Goal: Task Accomplishment & Management: Manage account settings

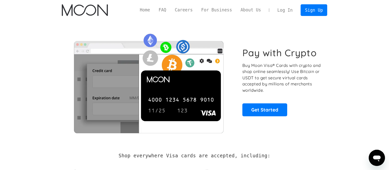
click at [284, 75] on p "Buy Moon Visa® Cards with crypto and shop online seamlessly! Use Bitcoin or USD…" at bounding box center [281, 77] width 79 height 31
click at [280, 76] on p "Buy Moon Visa® Cards with crypto and shop online seamlessly! Use Bitcoin or USD…" at bounding box center [281, 77] width 79 height 31
click at [290, 11] on link "Log In" at bounding box center [285, 10] width 24 height 11
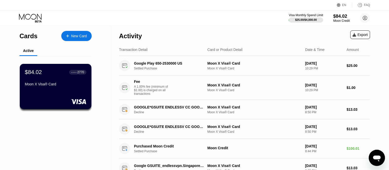
click at [104, 89] on div "Cards New Card Active $84.02 ● ● ● ● 2770 Moon X Visa® Card" at bounding box center [55, 121] width 111 height 191
click at [79, 139] on div "Cards New Card Active $84.02 ● ● ● ● 2770 Moon X Visa® Card" at bounding box center [55, 121] width 111 height 191
click at [110, 79] on div "Cards New Card Active $84.02 ● ● ● ● 2770 Moon X Visa® Card" at bounding box center [55, 121] width 111 height 191
click at [103, 85] on div "Cards New Card Active $84.02 ● ● ● ● 2770 Moon X Visa® Card" at bounding box center [55, 121] width 111 height 191
click at [103, 83] on div "Cards New Card Active $84.02 ● ● ● ● 2770 Moon X Visa® Card" at bounding box center [55, 121] width 111 height 191
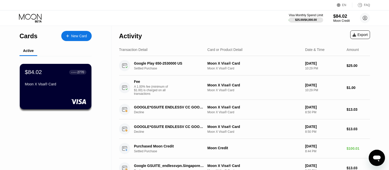
click at [101, 85] on div "Cards New Card Active $84.02 ● ● ● ● 2770 Moon X Visa® Card" at bounding box center [55, 121] width 111 height 191
click at [99, 79] on div "Cards New Card Active $84.02 ● ● ● ● 2770 Moon X Visa® Card" at bounding box center [55, 121] width 111 height 191
click at [115, 86] on div "Activity Export Transaction Detail Card or Product Detail Date & Time Amount Go…" at bounding box center [244, 121] width 266 height 191
click at [100, 85] on div "Cards New Card Active $84.02 ● ● ● ● 2770 Moon X Visa® Card" at bounding box center [55, 121] width 111 height 191
drag, startPoint x: 117, startPoint y: 82, endPoint x: 112, endPoint y: 86, distance: 6.5
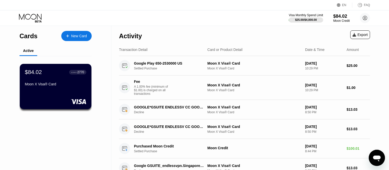
click at [115, 85] on div "Activity Export Transaction Detail Card or Product Detail Date & Time Amount Go…" at bounding box center [244, 121] width 266 height 191
click at [107, 80] on div "Cards New Card Active $84.02 ● ● ● ● 2770 Moon X Visa® Card" at bounding box center [55, 121] width 111 height 191
click at [104, 85] on div "Cards New Card Active $84.02 ● ● ● ● 2770 Moon X Visa® Card" at bounding box center [55, 121] width 111 height 191
click at [104, 74] on div "Cards New Card Active $84.02 ● ● ● ● 2770 Moon X Visa® Card" at bounding box center [55, 121] width 111 height 191
drag, startPoint x: 102, startPoint y: 92, endPoint x: 101, endPoint y: 96, distance: 3.8
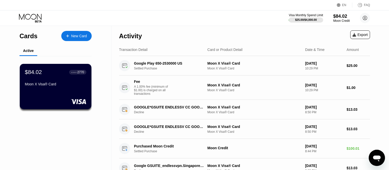
click at [102, 92] on div "Cards New Card Active $84.02 ● ● ● ● 2770 Moon X Visa® Card" at bounding box center [55, 121] width 111 height 191
click at [107, 84] on div "Cards New Card Active $84.02 ● ● ● ● 2770 Moon X Visa® Card" at bounding box center [55, 121] width 111 height 191
click at [41, 130] on div "Cards New Card Active $84.02 ● ● ● ● 2770 Moon X Visa® Card" at bounding box center [55, 121] width 111 height 191
click at [341, 17] on div "$84.02" at bounding box center [341, 15] width 17 height 5
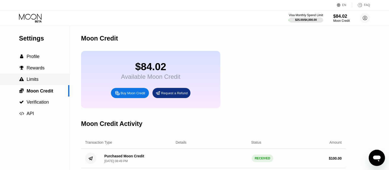
click at [32, 80] on span "Limits" at bounding box center [33, 79] width 12 height 5
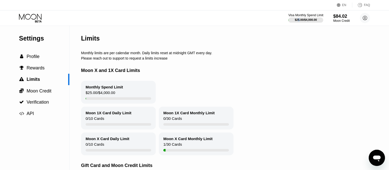
click at [304, 18] on div "$25.00 / $4,000.00" at bounding box center [306, 19] width 22 height 3
click at [301, 21] on div "$25.00 / $4,000.00" at bounding box center [306, 19] width 22 height 3
click at [333, 45] on div "Limits" at bounding box center [236, 38] width 311 height 25
click at [317, 14] on div "Visa Monthly Spend Limit" at bounding box center [305, 15] width 35 height 4
click at [351, 81] on div "Moon X and 1X Card Limits" at bounding box center [236, 70] width 311 height 21
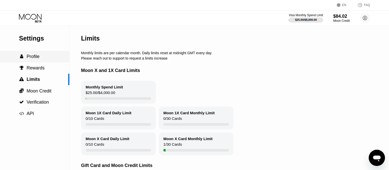
drag, startPoint x: 35, startPoint y: 58, endPoint x: 388, endPoint y: 15, distance: 355.4
click at [34, 57] on span "Profile" at bounding box center [33, 56] width 13 height 5
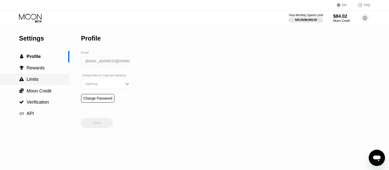
click at [31, 81] on span "Limits" at bounding box center [33, 79] width 12 height 5
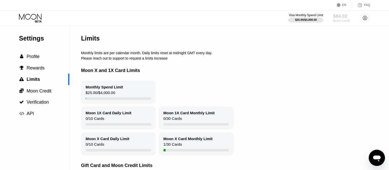
click at [344, 19] on div "Moon Credit" at bounding box center [341, 21] width 17 height 4
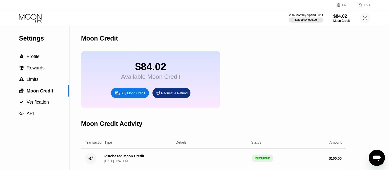
click at [169, 95] on div "Request a Refund" at bounding box center [174, 93] width 27 height 4
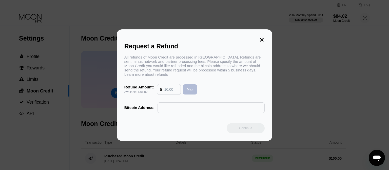
click at [192, 91] on div "Max" at bounding box center [190, 89] width 6 height 4
type input "84.02"
click at [196, 110] on input "text" at bounding box center [210, 108] width 101 height 10
click at [263, 38] on icon at bounding box center [262, 40] width 4 height 4
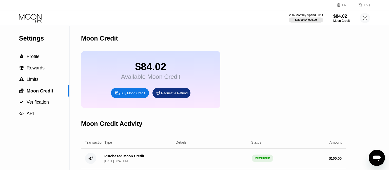
drag, startPoint x: 186, startPoint y: 127, endPoint x: 188, endPoint y: 125, distance: 3.2
click at [186, 126] on div "Moon Credit Activity" at bounding box center [213, 123] width 264 height 25
click at [190, 28] on div "Moon Credit" at bounding box center [213, 38] width 264 height 25
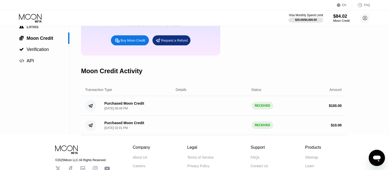
scroll to position [53, 0]
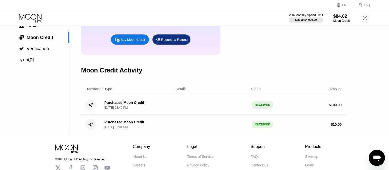
click at [268, 39] on div "$84.02 Available Moon Credit Buy Moon Credit Request a Refund" at bounding box center [213, 25] width 264 height 57
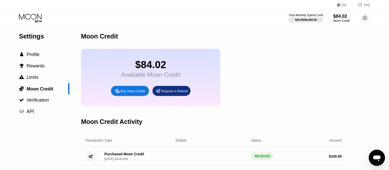
scroll to position [0, 0]
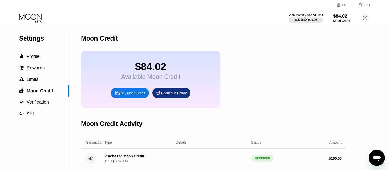
drag, startPoint x: 342, startPoint y: 18, endPoint x: 339, endPoint y: 20, distance: 4.2
click at [342, 18] on div "$84.02" at bounding box center [341, 15] width 17 height 5
drag, startPoint x: 311, startPoint y: 55, endPoint x: 306, endPoint y: 54, distance: 4.6
click at [310, 54] on div "$84.02 Available Moon Credit Buy Moon Credit Request a Refund" at bounding box center [213, 79] width 264 height 57
click at [136, 95] on div "Buy Moon Credit" at bounding box center [132, 93] width 25 height 4
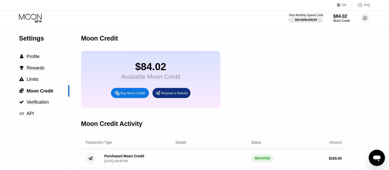
type input "0"
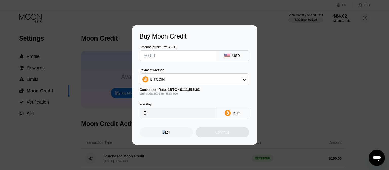
click at [163, 134] on div "Back" at bounding box center [166, 132] width 8 height 4
click at [170, 133] on div "Back" at bounding box center [166, 132] width 8 height 4
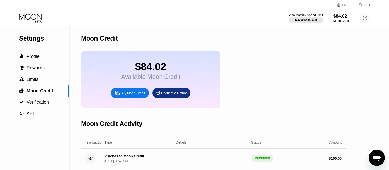
drag, startPoint x: 263, startPoint y: 57, endPoint x: 210, endPoint y: 65, distance: 54.2
click at [263, 57] on div "$84.02 Available Moon Credit Buy Moon Credit Request a Refund" at bounding box center [213, 79] width 264 height 57
